Goal: Information Seeking & Learning: Check status

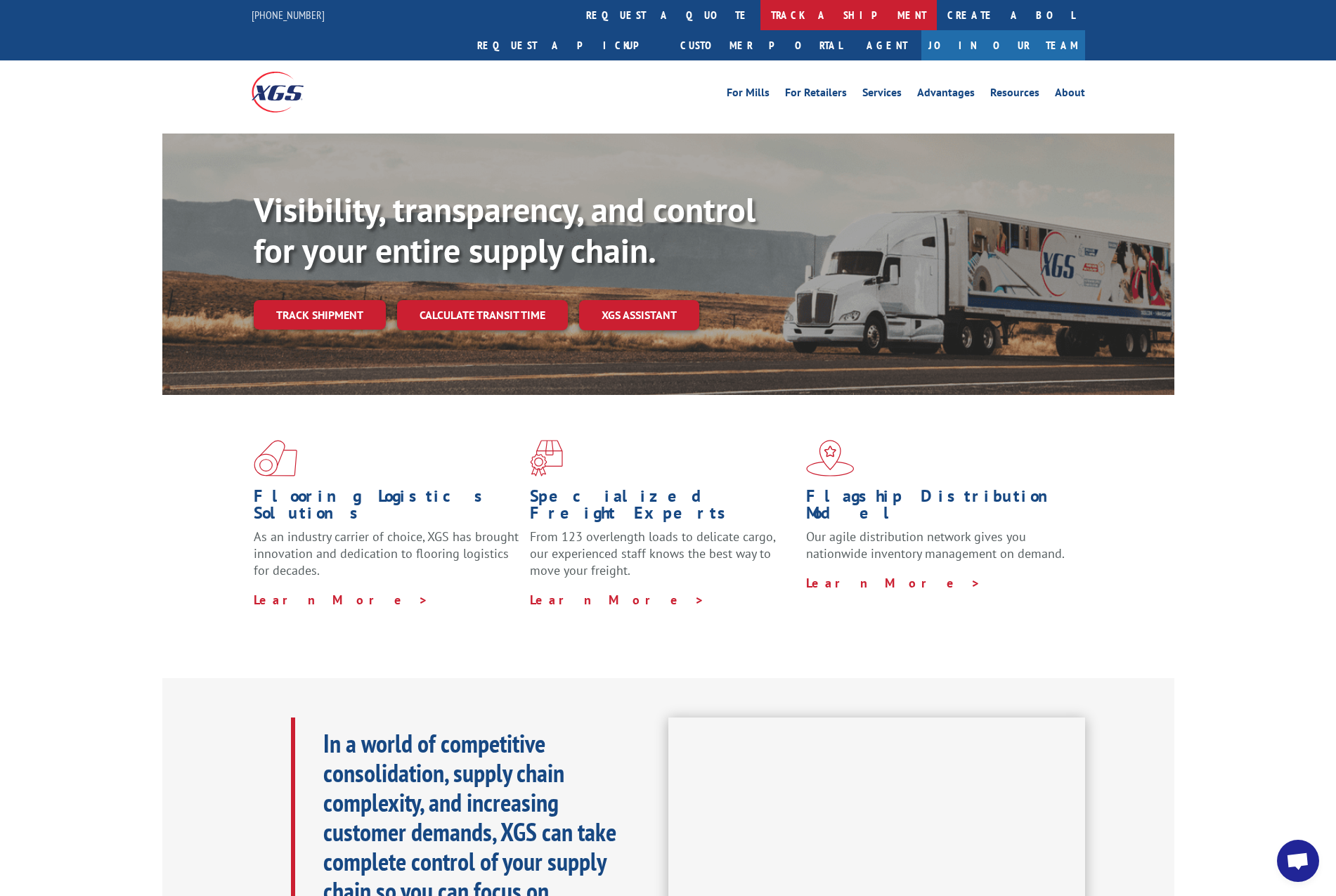
click at [761, 22] on link "track a shipment" at bounding box center [848, 15] width 176 height 30
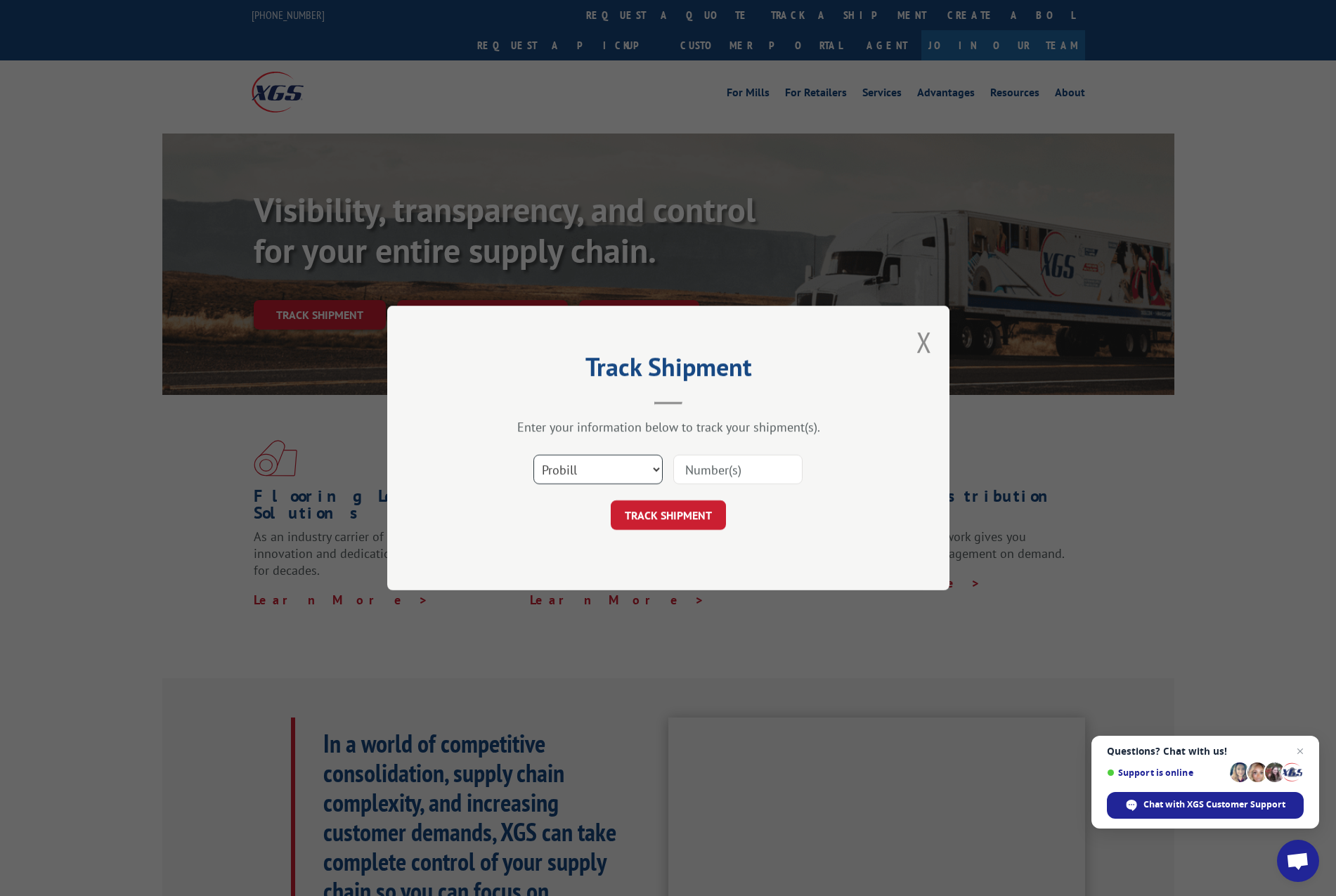
click at [644, 466] on select "Select category... Probill BOL PO" at bounding box center [598, 469] width 129 height 29
select select "bol"
click at [534, 454] on select "Select category... Probill BOL PO" at bounding box center [598, 469] width 129 height 29
click at [715, 472] on input at bounding box center [738, 469] width 129 height 29
paste input "526727428"
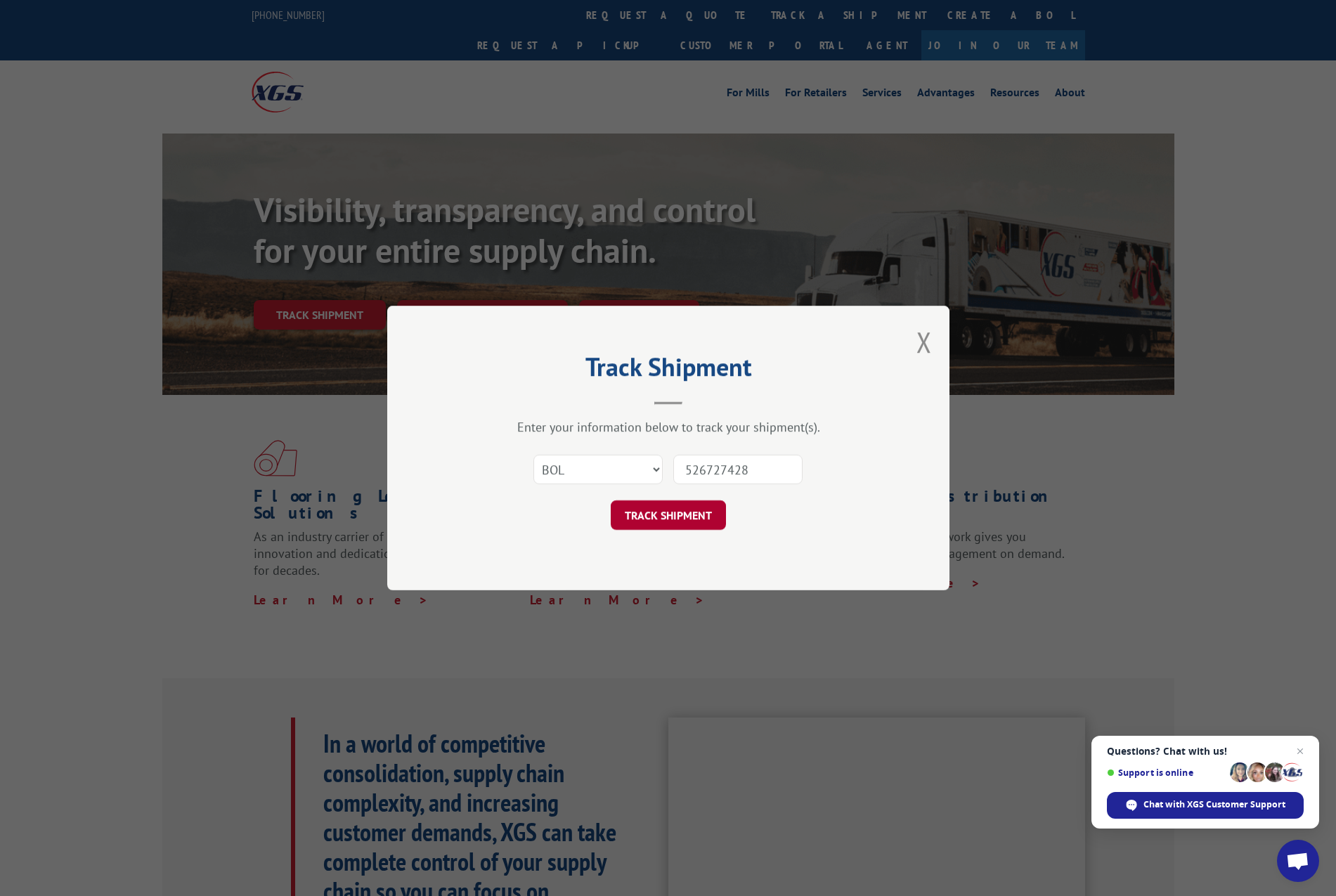
type input "526727428"
click at [699, 519] on button "TRACK SHIPMENT" at bounding box center [668, 515] width 115 height 29
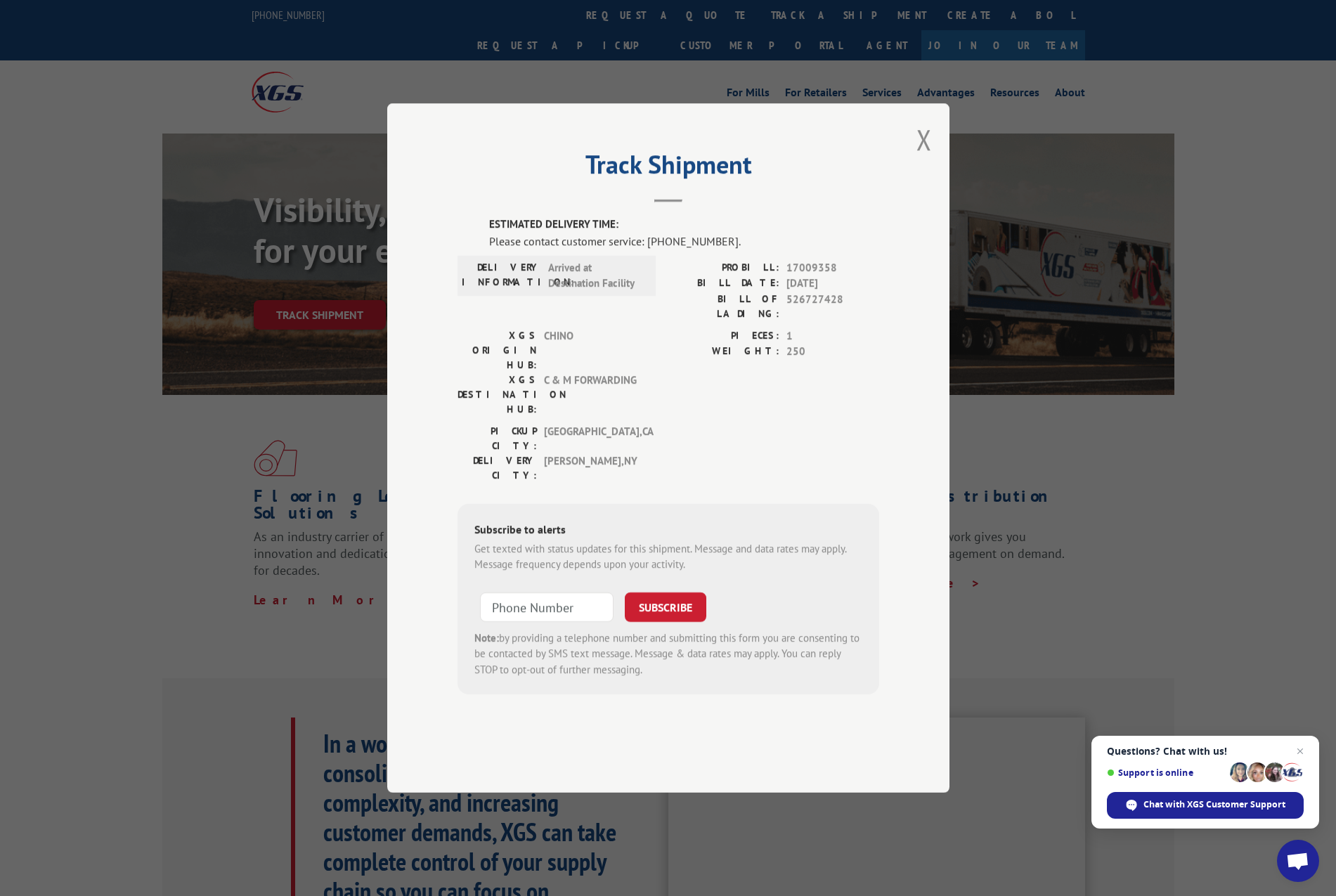
click at [1300, 749] on span "Close chat" at bounding box center [1300, 751] width 17 height 17
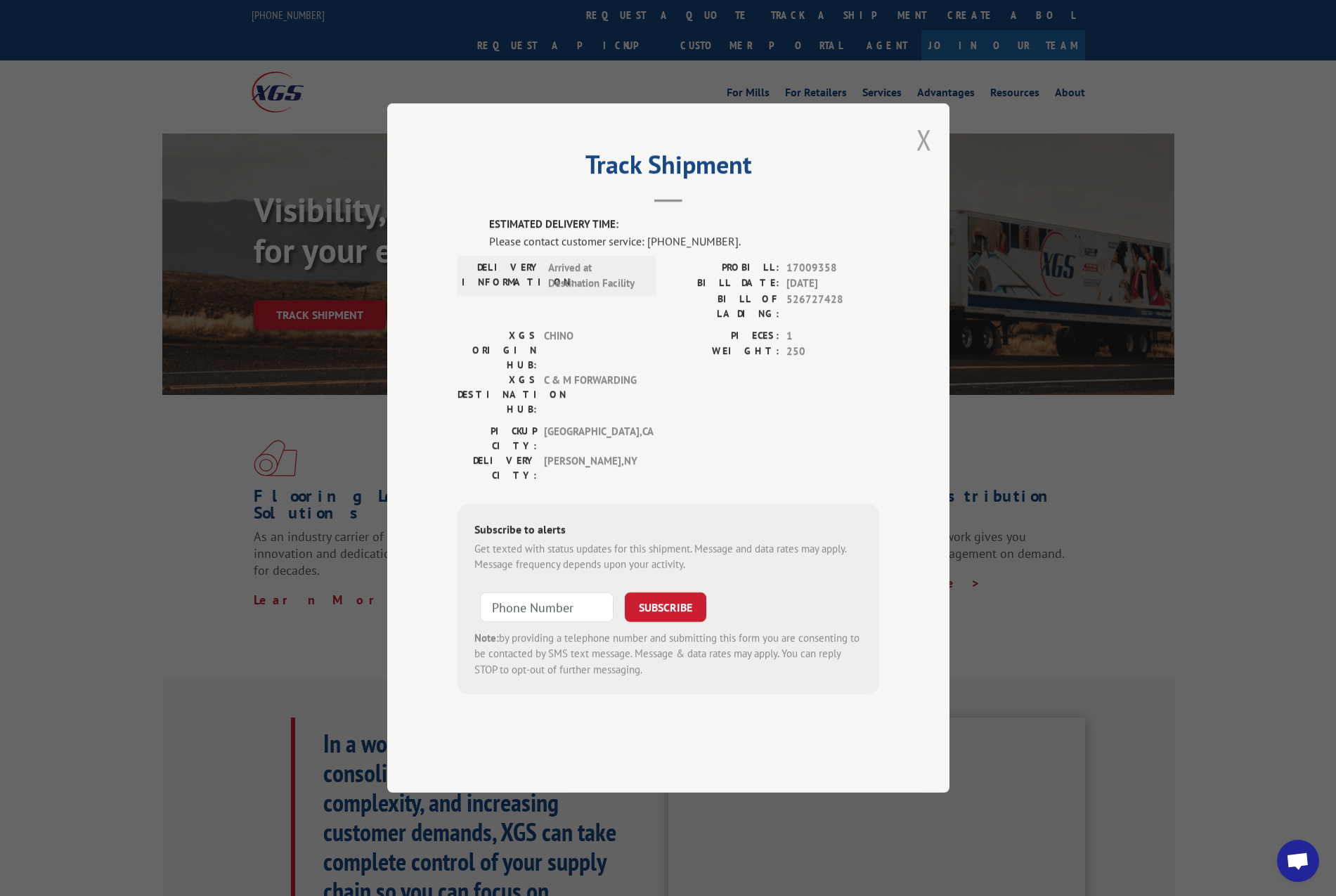
click at [925, 159] on button "Close modal" at bounding box center [924, 139] width 16 height 37
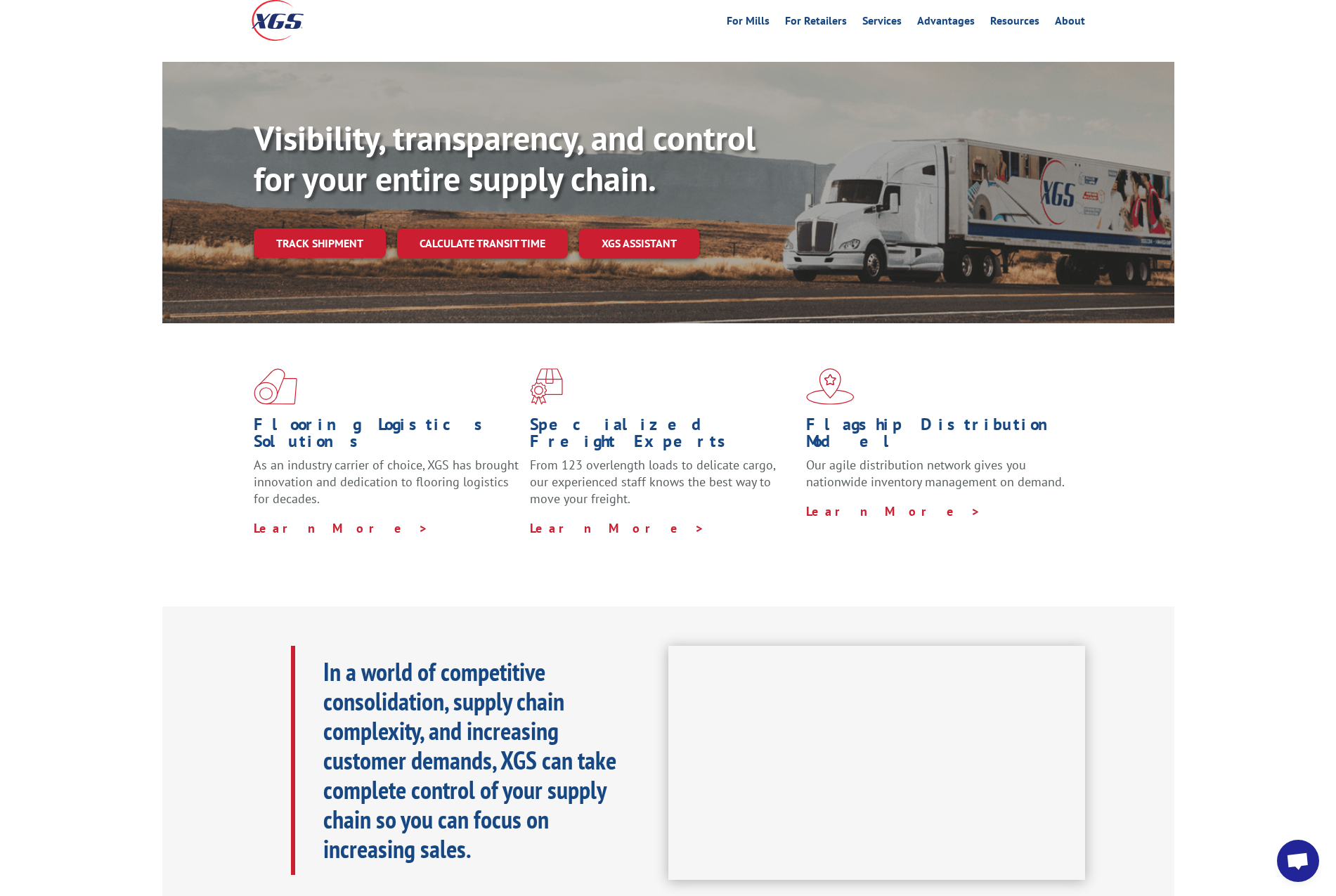
scroll to position [140, 0]
